Goal: Transaction & Acquisition: Subscribe to service/newsletter

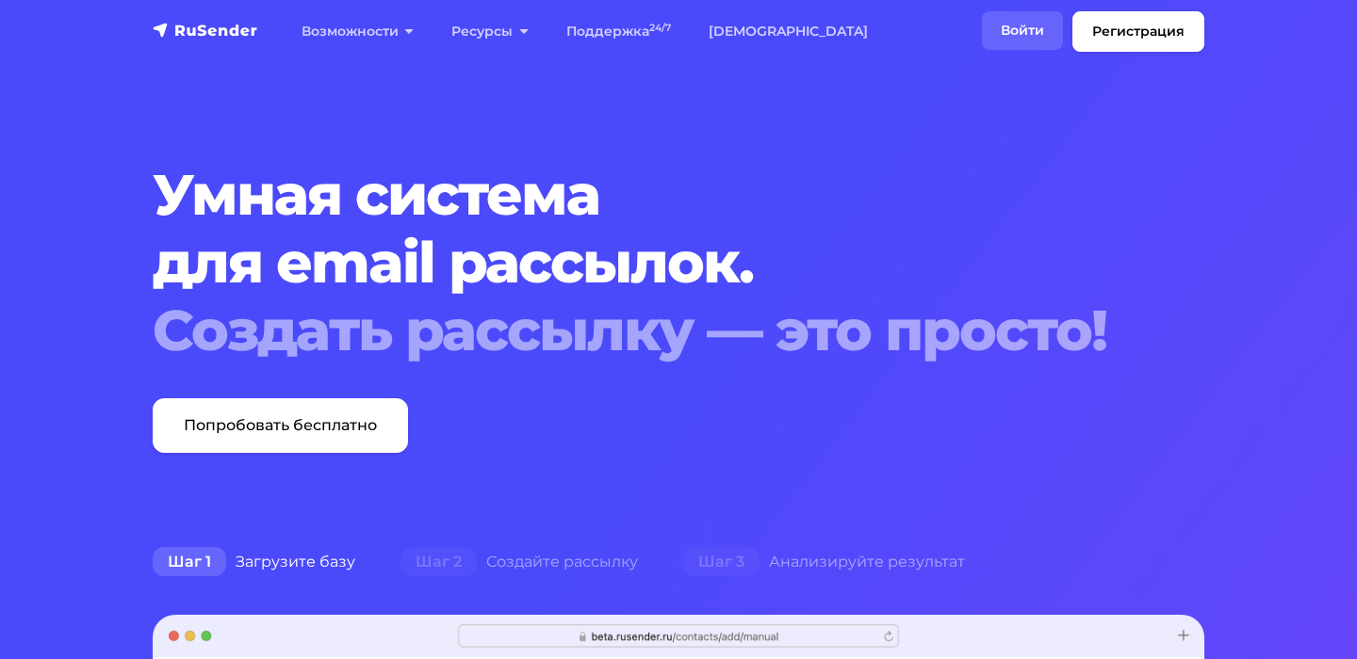
click at [1044, 35] on link "Войти" at bounding box center [1022, 30] width 81 height 39
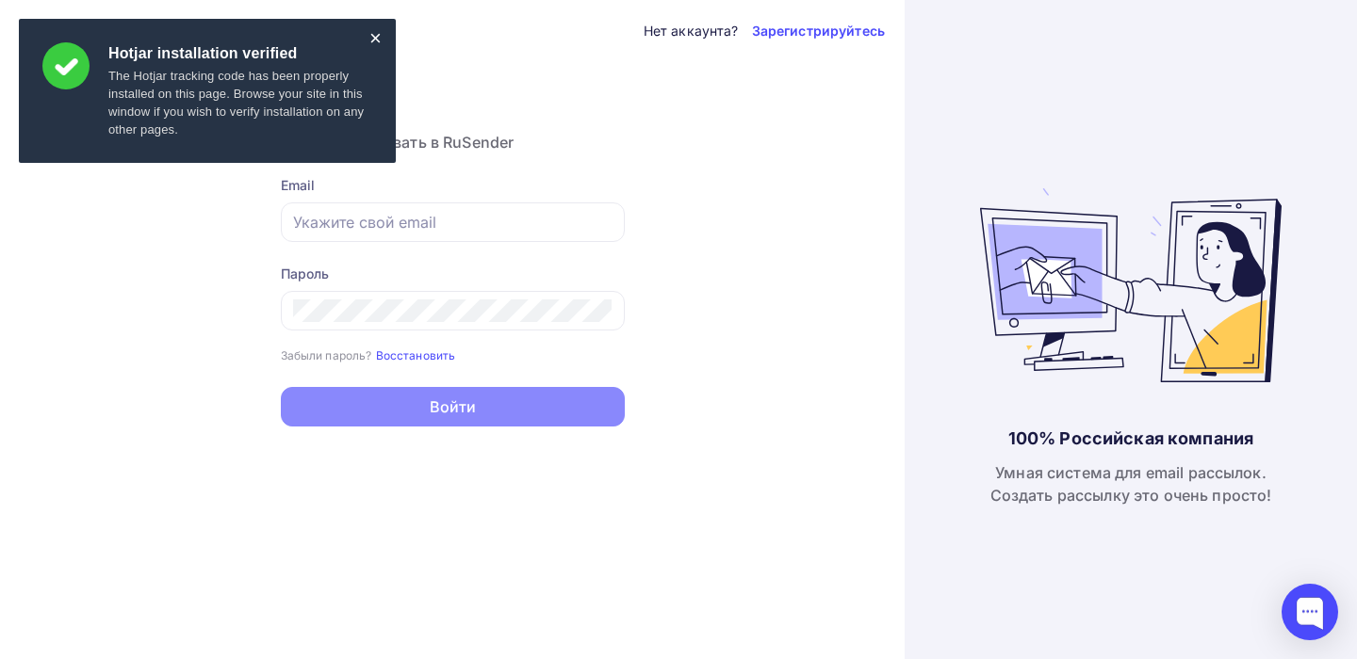
type input "[EMAIL_ADDRESS][DOMAIN_NAME]"
click at [377, 43] on div "×" at bounding box center [375, 38] width 12 height 10
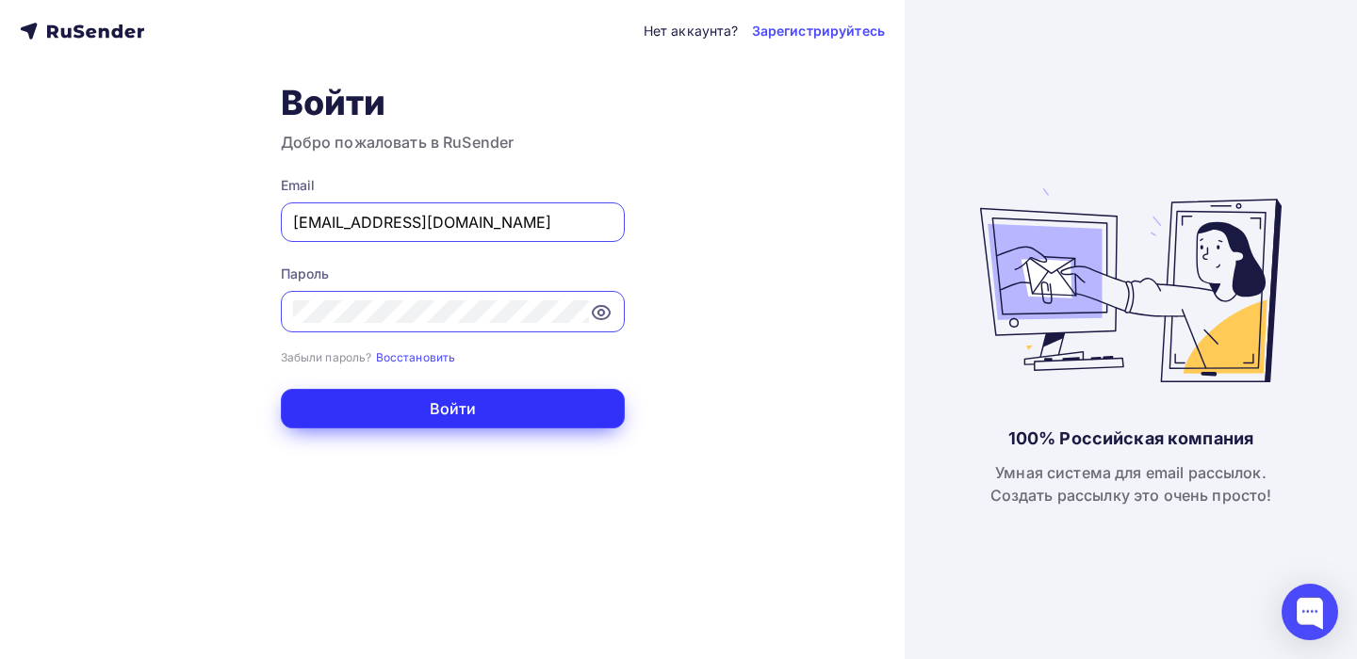
click at [493, 414] on button "Войти" at bounding box center [453, 409] width 344 height 40
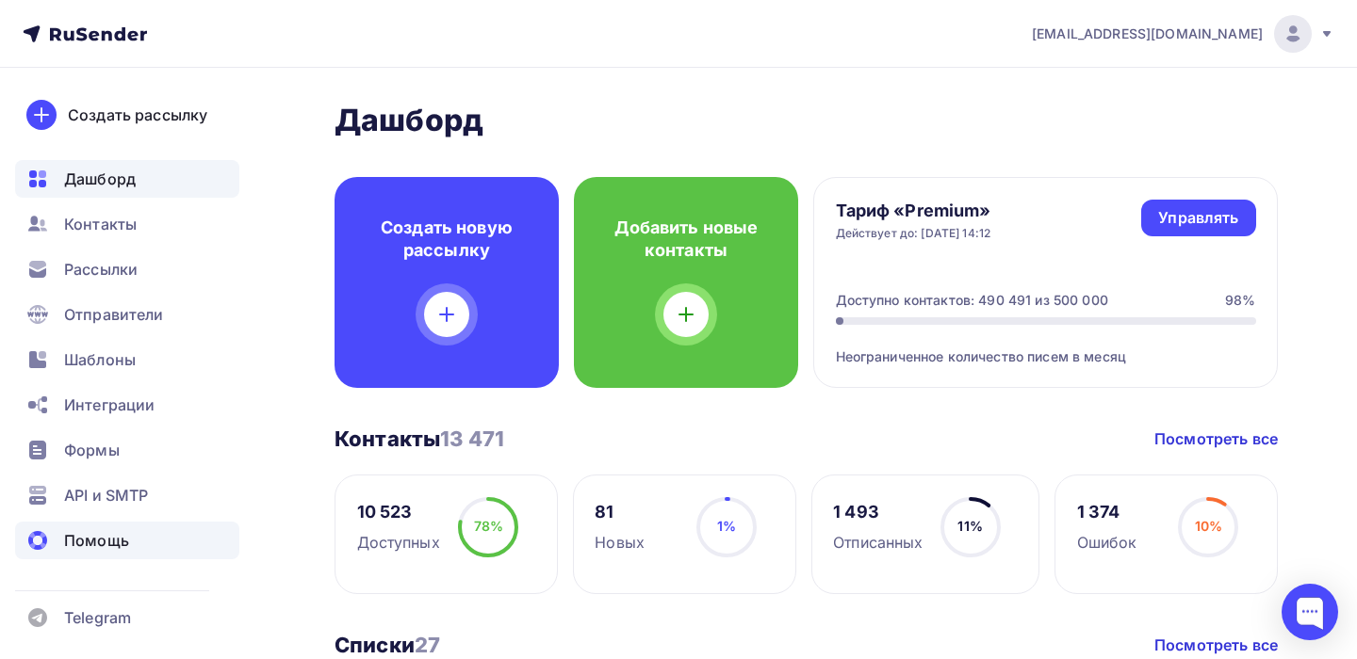
click at [113, 548] on span "Помощь" at bounding box center [96, 540] width 65 height 23
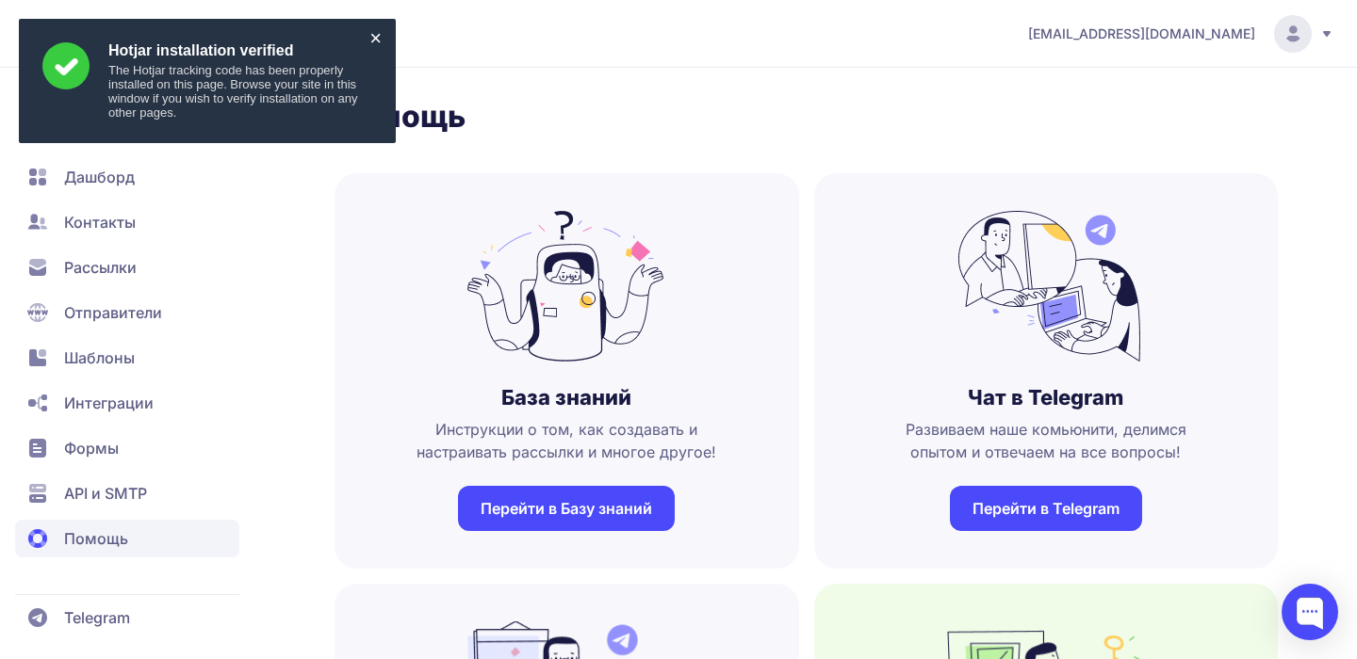
click at [374, 41] on div "×" at bounding box center [375, 38] width 12 height 10
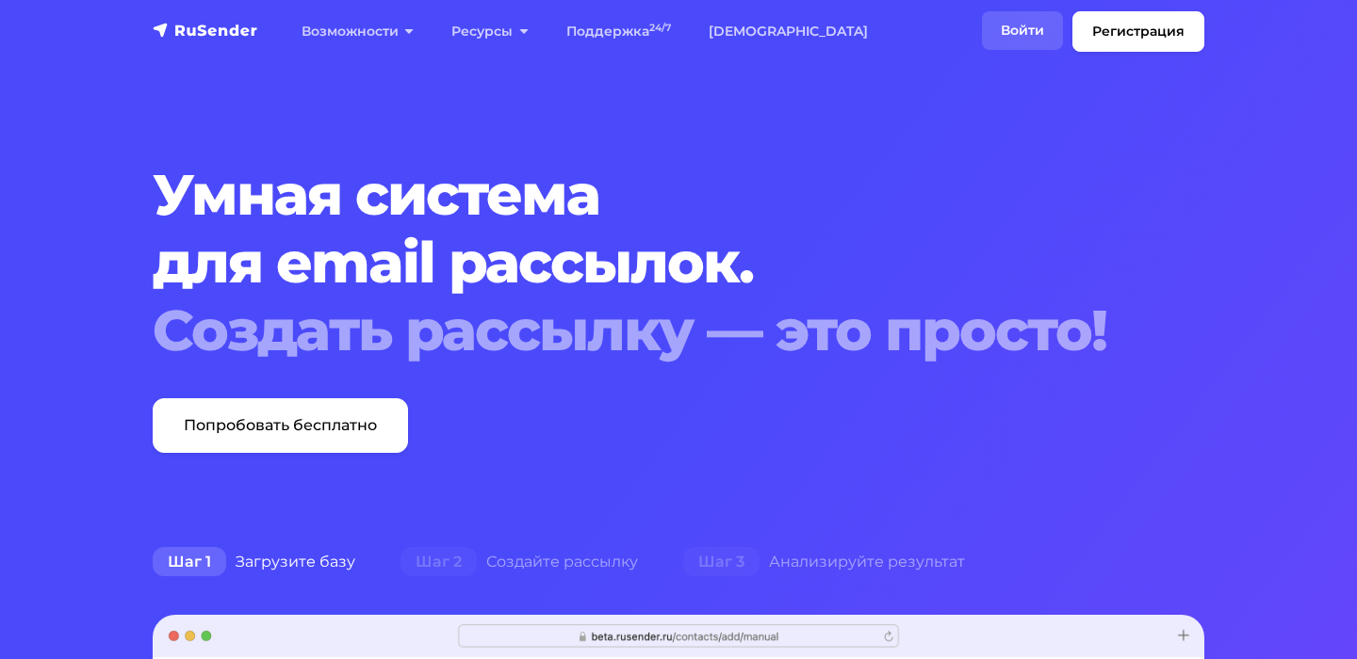
click at [1015, 28] on link "Войти" at bounding box center [1022, 30] width 81 height 39
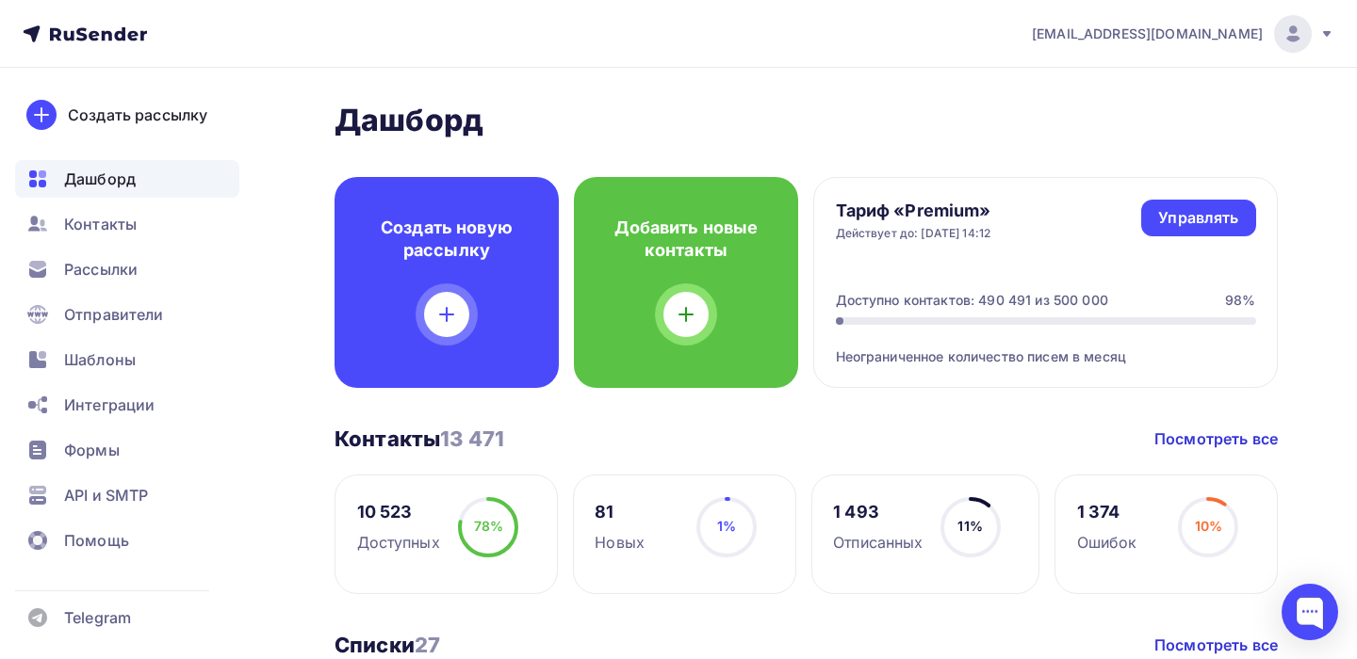
click at [1317, 44] on div "[PERSON_NAME][EMAIL_ADDRESS][DOMAIN_NAME]" at bounding box center [1183, 34] width 302 height 38
click at [971, 252] on div "Тариф «Premium» Действует до: 27.02.2026, 14:12 Управлять Управлять Доступно ко…" at bounding box center [1045, 282] width 464 height 211
click at [1196, 210] on div "Управлять" at bounding box center [1198, 218] width 80 height 22
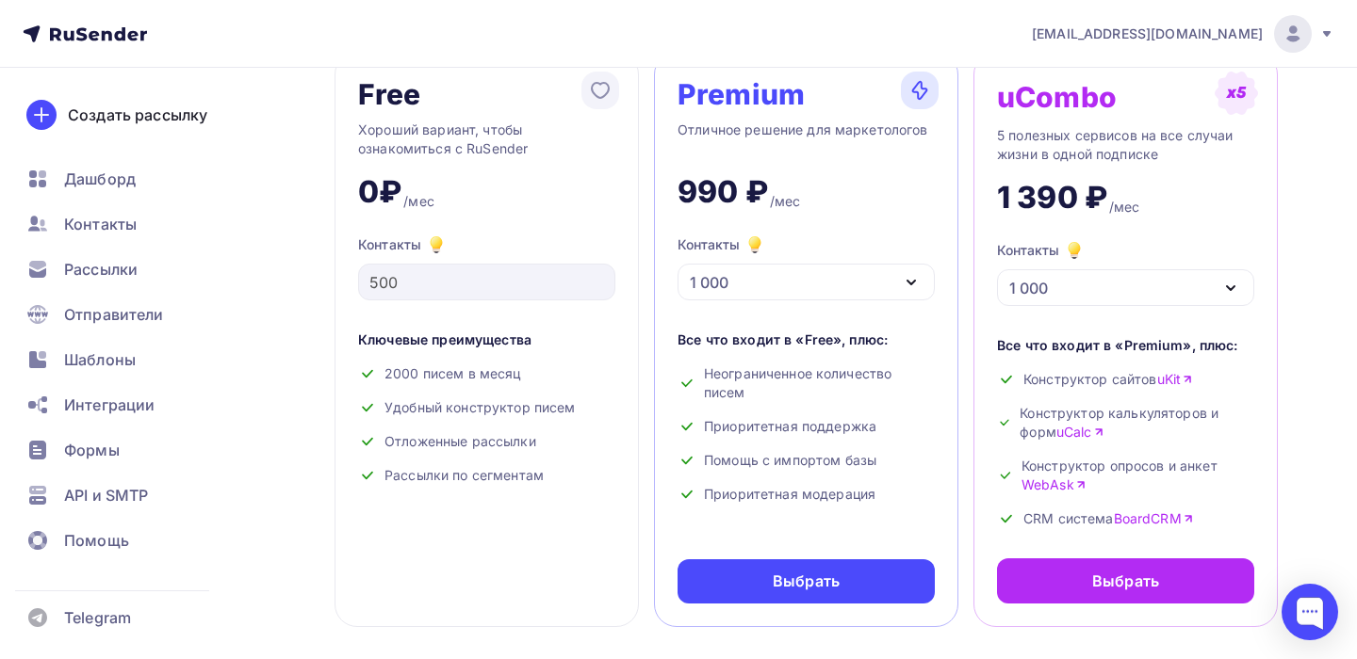
scroll to position [126, 0]
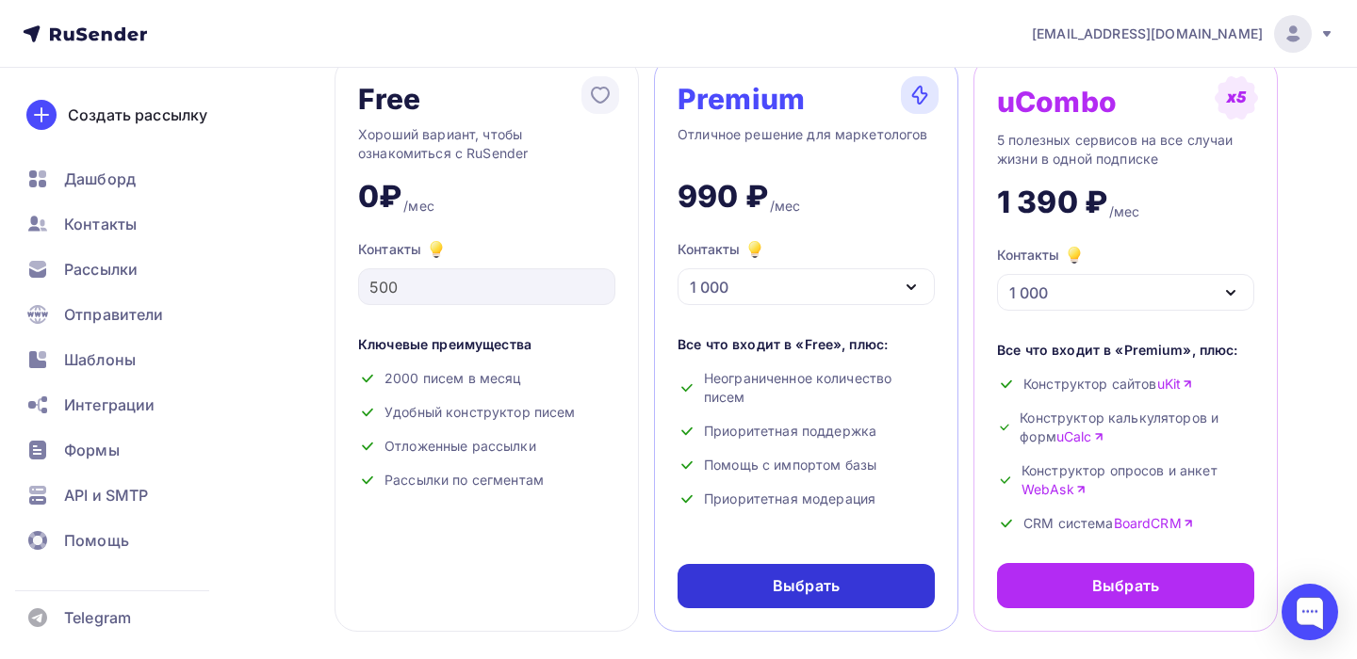
click at [815, 594] on div "Выбрать" at bounding box center [806, 587] width 67 height 22
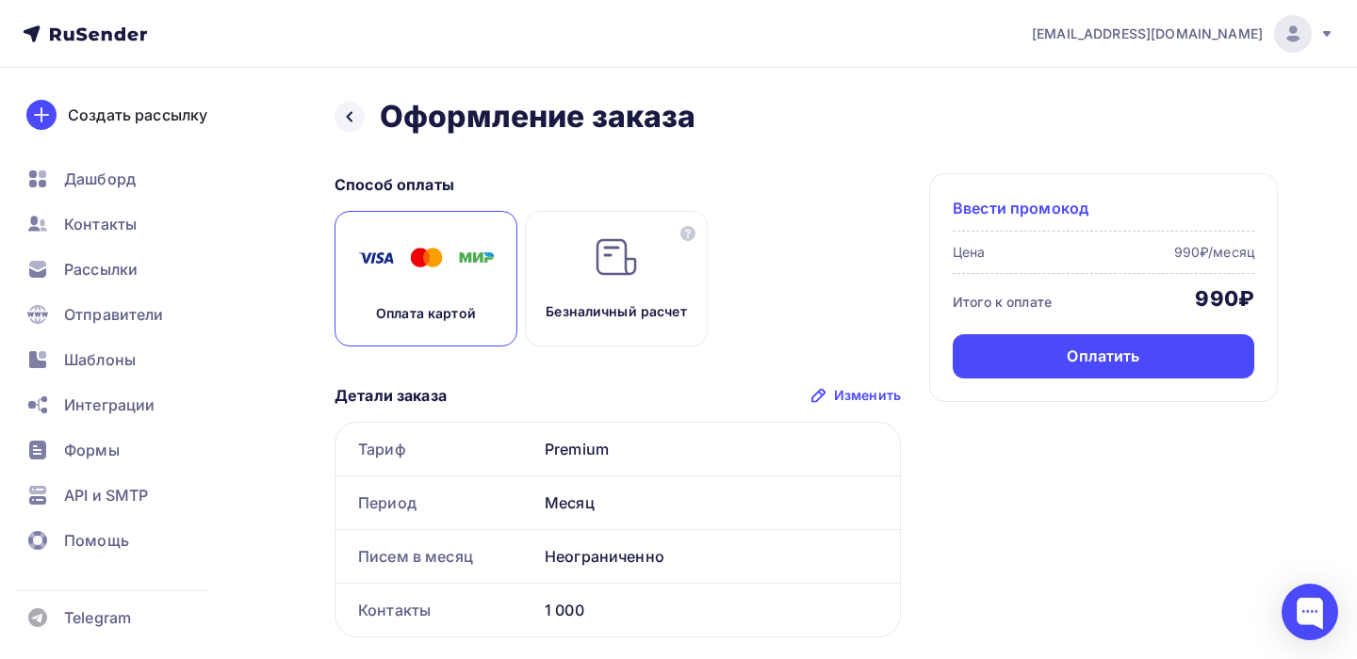
click at [1039, 207] on span "Ввести промокод" at bounding box center [1020, 208] width 136 height 23
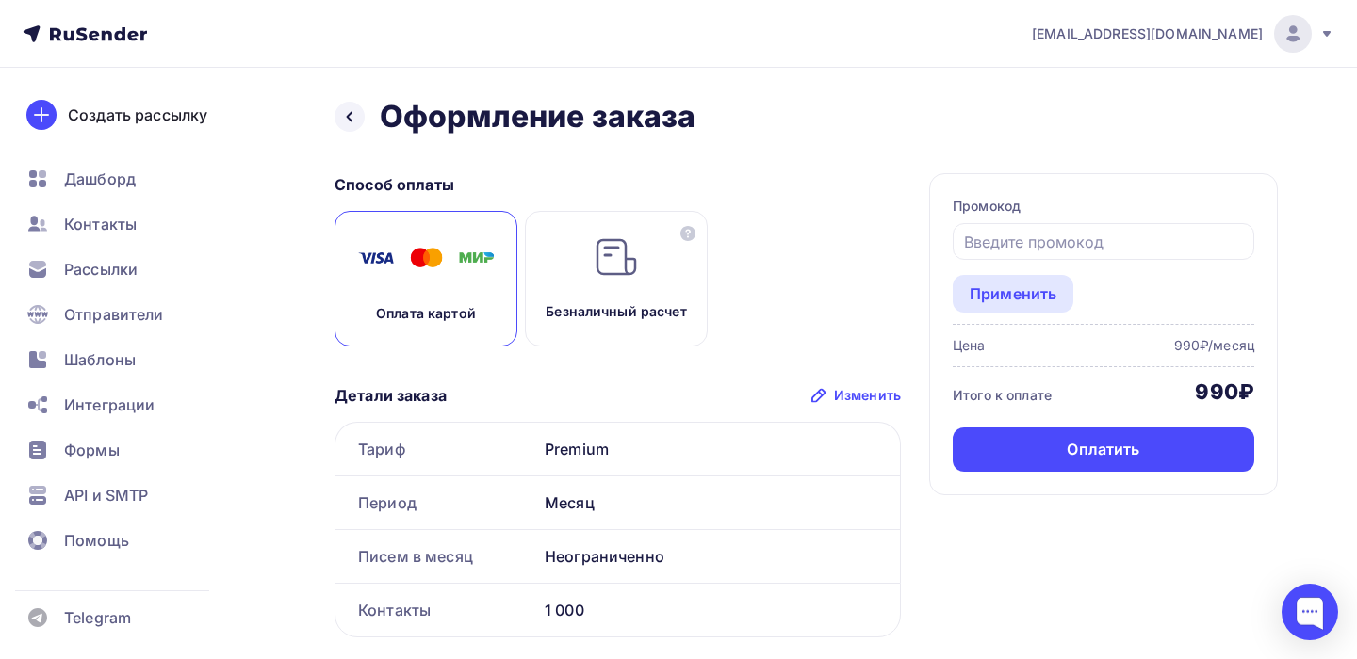
click at [985, 220] on div "Промокод" at bounding box center [1102, 228] width 301 height 63
click at [1007, 197] on div "Промокод" at bounding box center [1102, 206] width 301 height 19
click at [1140, 261] on div "Промокод Применить" at bounding box center [1102, 255] width 301 height 116
click at [991, 214] on div "Промокод" at bounding box center [1102, 206] width 301 height 19
click at [1034, 303] on div "Применить" at bounding box center [1012, 294] width 87 height 23
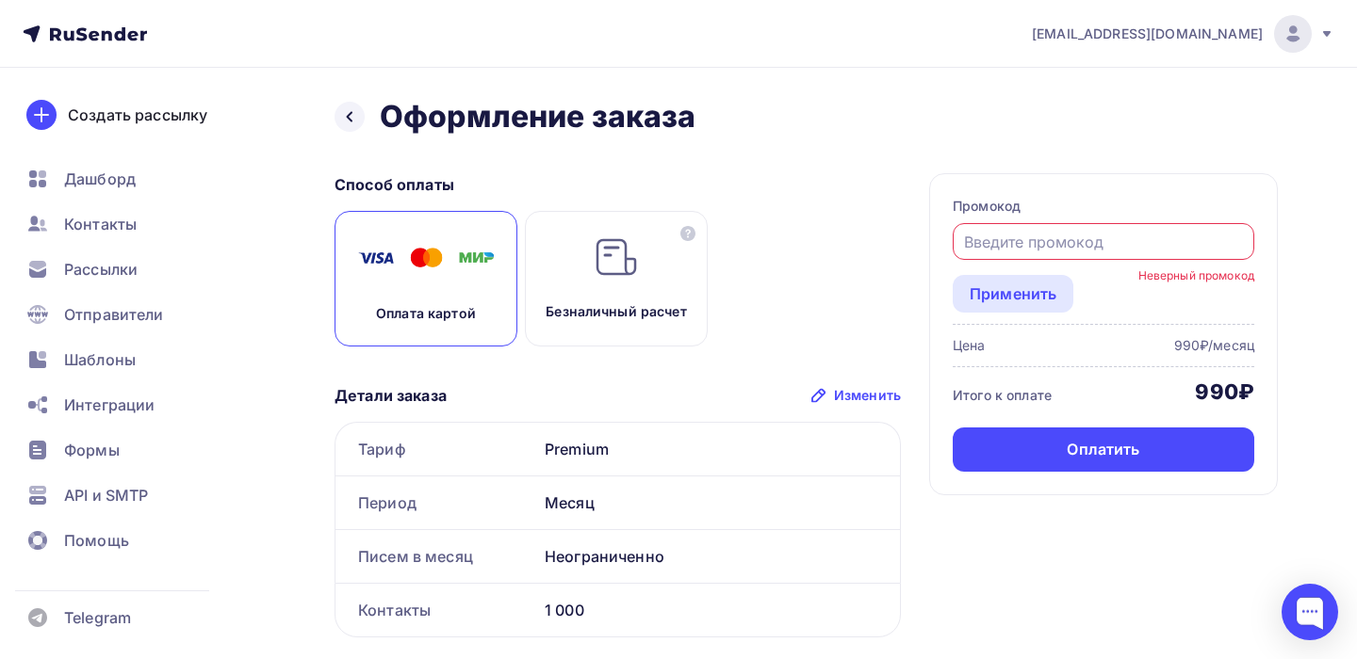
click at [1131, 297] on div "Применить Неверный промокод" at bounding box center [1102, 294] width 301 height 38
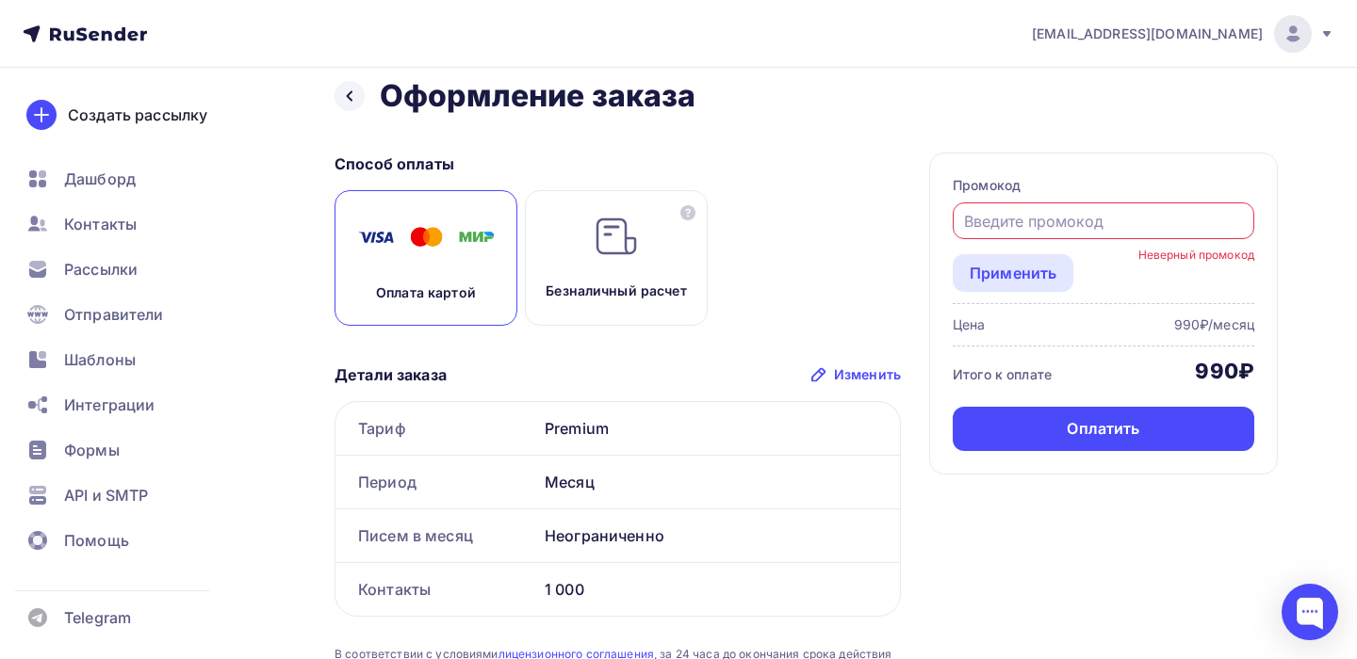
scroll to position [28, 0]
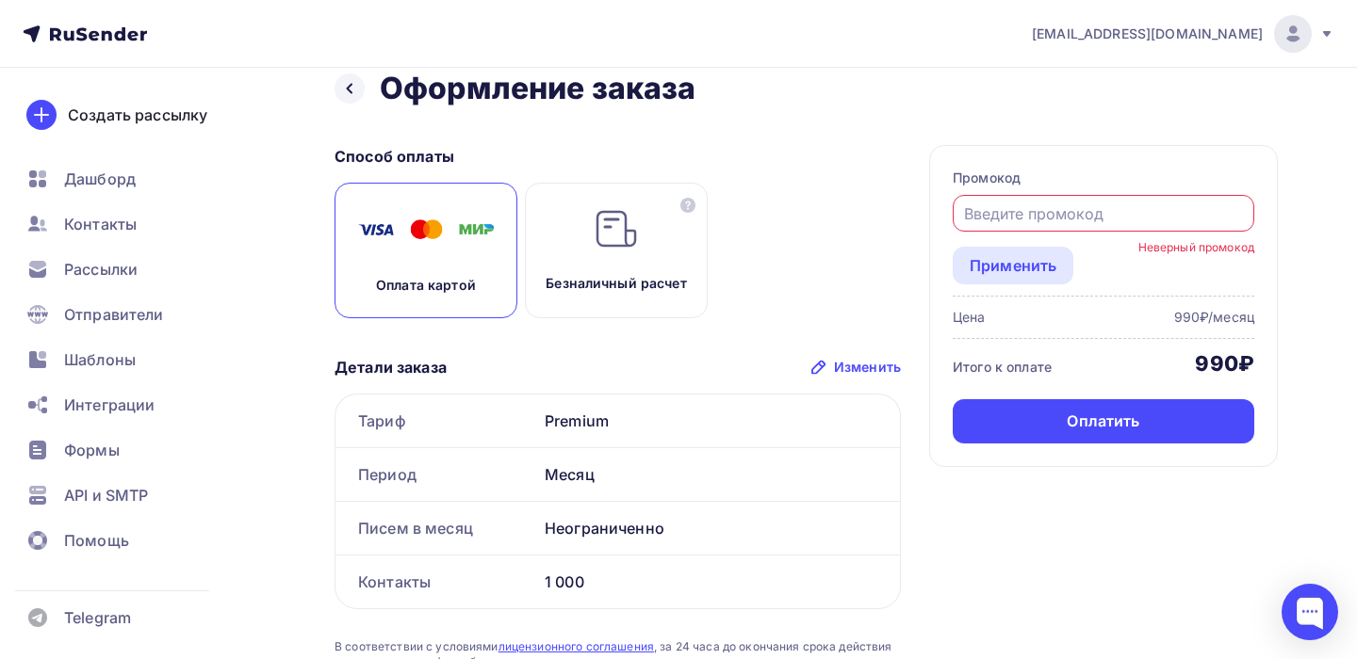
drag, startPoint x: 895, startPoint y: 112, endPoint x: 1322, endPoint y: 446, distance: 541.6
click at [1322, 446] on div "Назад Оформление заказа Оформление заказа Способ оплаты Оплата картой Безналичн…" at bounding box center [678, 440] width 1357 height 800
click at [1117, 530] on div "Способ оплаты Оплата картой Безналичный расчет Детали заказа Изменить Тариф Pre…" at bounding box center [805, 454] width 943 height 619
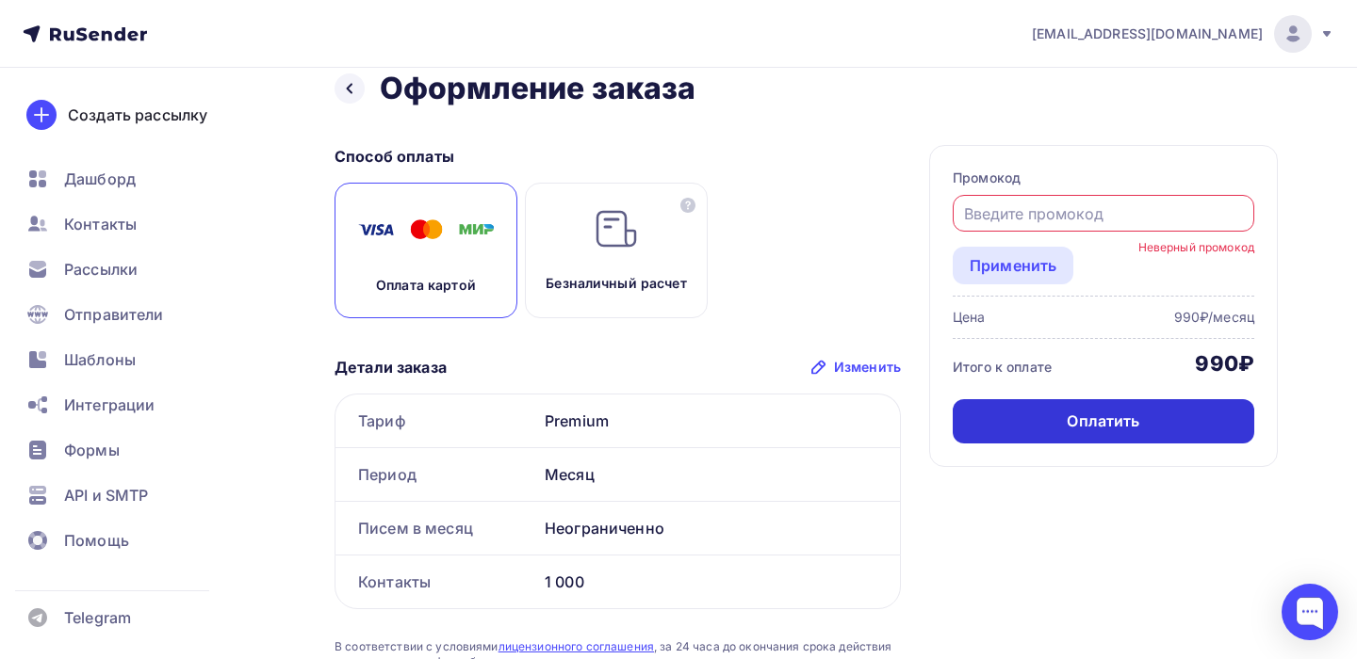
drag, startPoint x: 882, startPoint y: 76, endPoint x: 1166, endPoint y: 403, distance: 433.4
click at [1175, 406] on div "Назад Оформление заказа Оформление заказа Способ оплаты Оплата картой Безналичн…" at bounding box center [805, 417] width 943 height 694
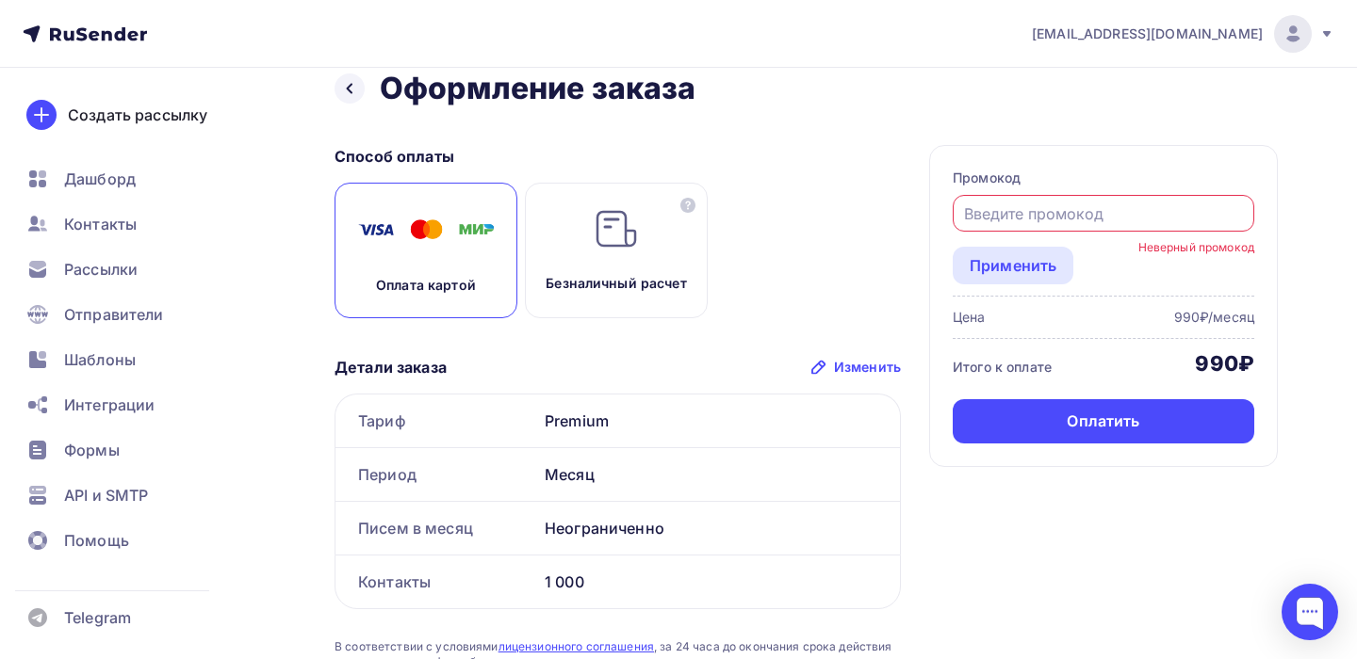
click at [1098, 515] on div "Способ оплаты Оплата картой Безналичный расчет Детали заказа Изменить Тариф Pre…" at bounding box center [805, 454] width 943 height 619
click at [1011, 216] on input "text" at bounding box center [1104, 214] width 280 height 23
type input "проп"
click at [1006, 268] on div "Применить" at bounding box center [1012, 265] width 87 height 23
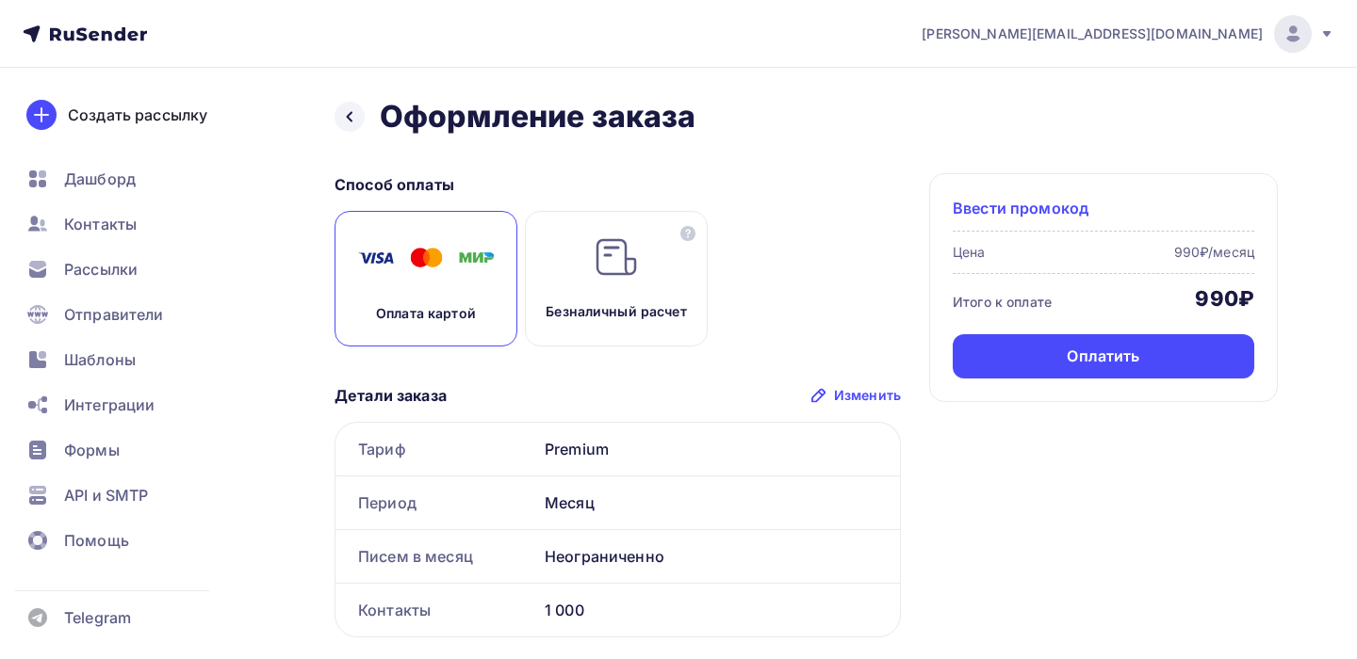
click at [1077, 204] on span "Ввести промокод" at bounding box center [1020, 208] width 136 height 23
